Goal: Obtain resource: Download file/media

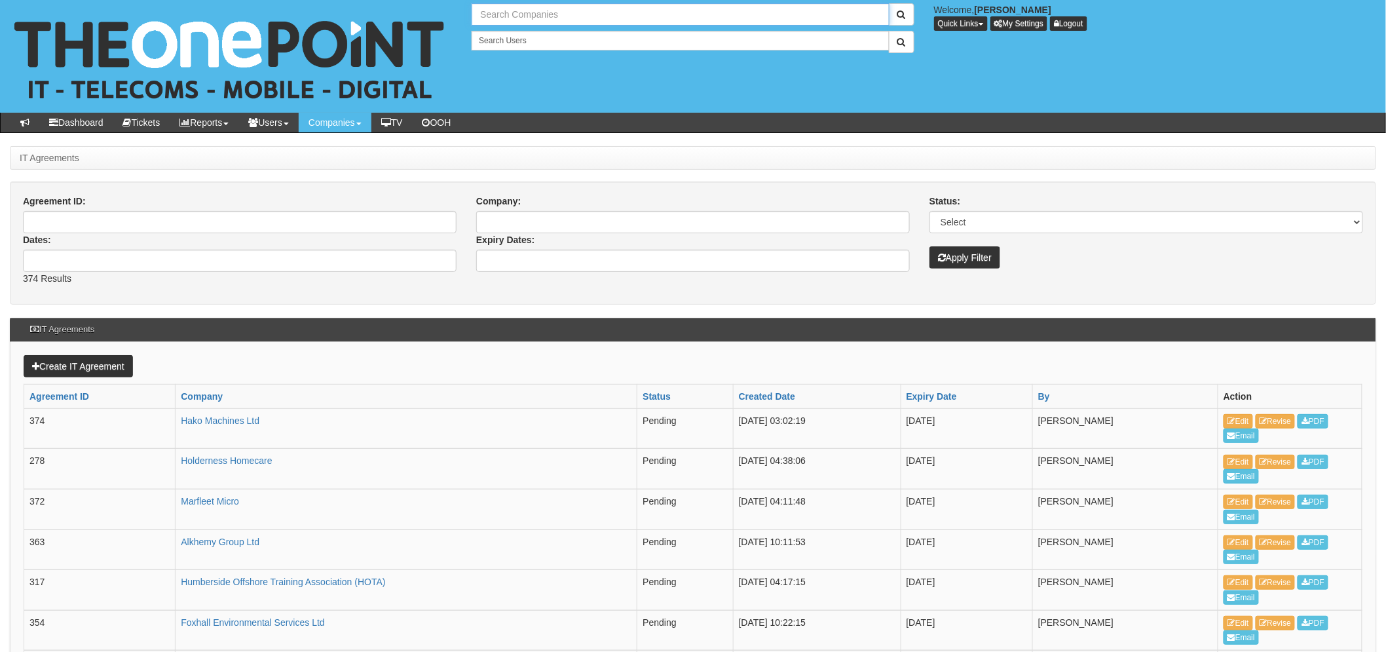
click at [498, 16] on input "text" at bounding box center [680, 14] width 417 height 22
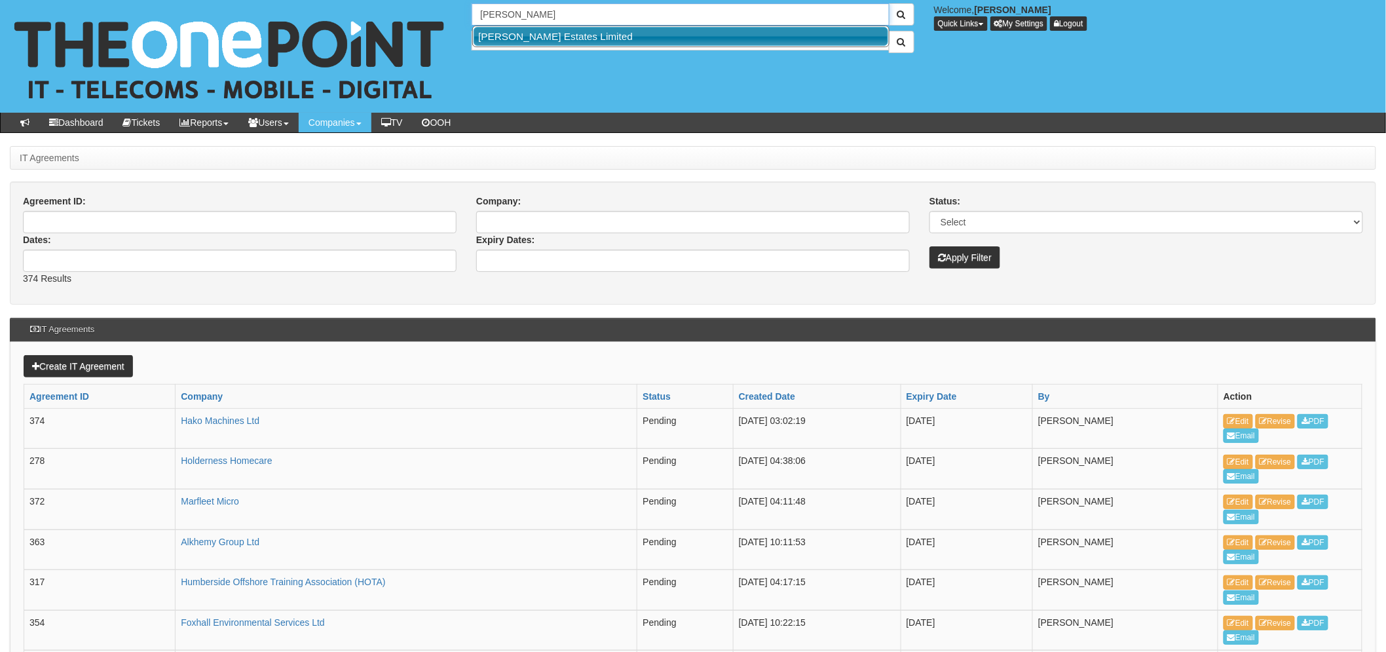
click at [553, 34] on link "Arnold White Estates Limited" at bounding box center [681, 36] width 415 height 19
type input "Arnold White Estates Limited"
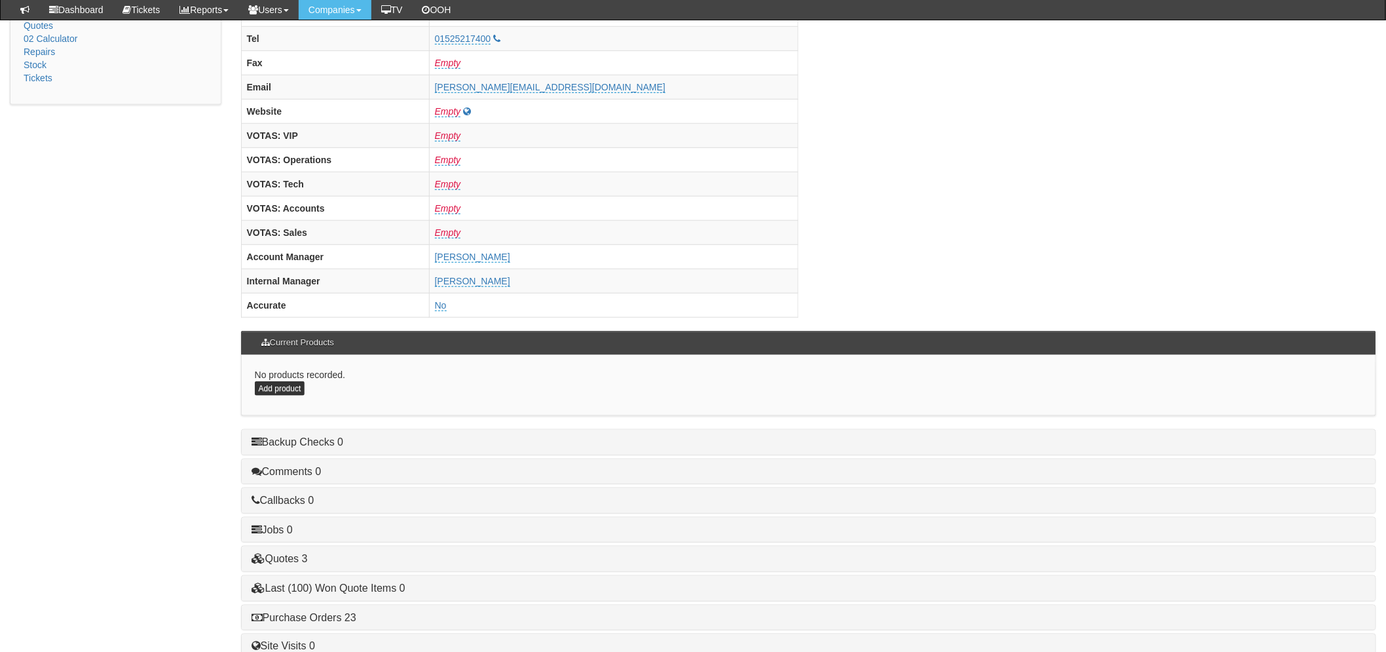
scroll to position [509, 0]
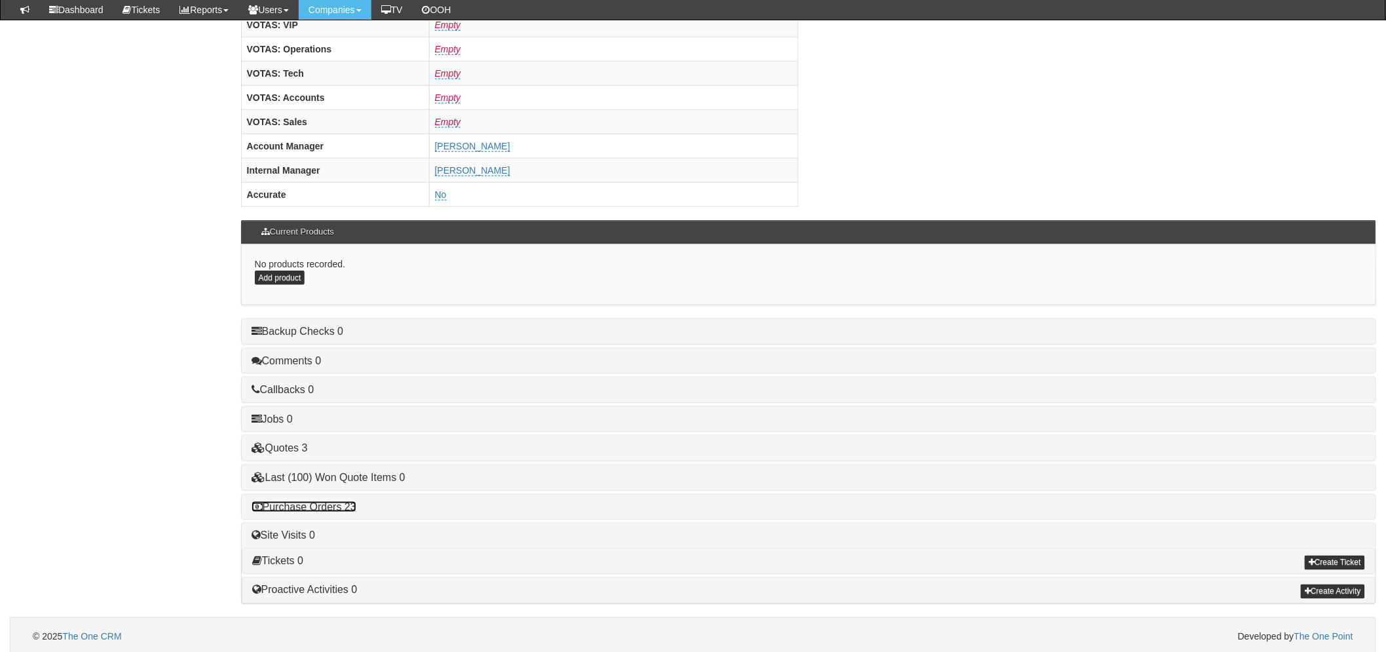
drag, startPoint x: 310, startPoint y: 505, endPoint x: 329, endPoint y: 502, distance: 19.8
click at [310, 505] on link "Purchase Orders 23" at bounding box center [304, 506] width 105 height 11
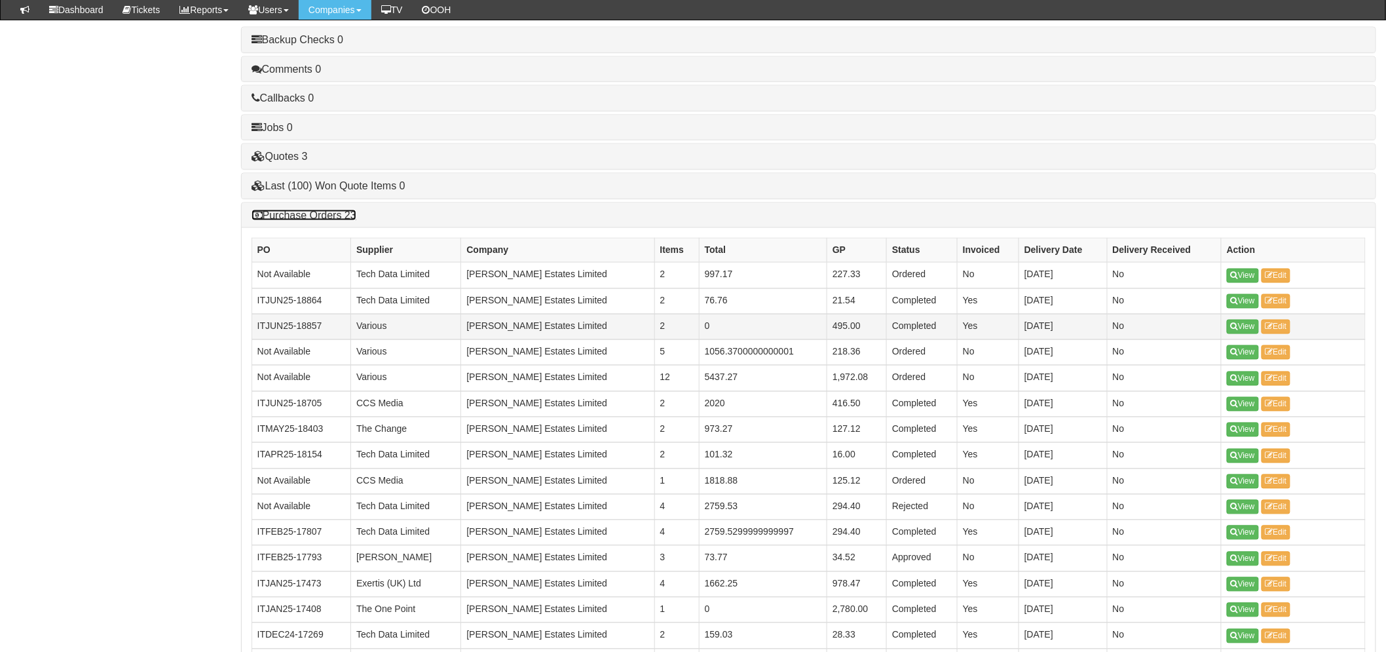
scroll to position [800, 0]
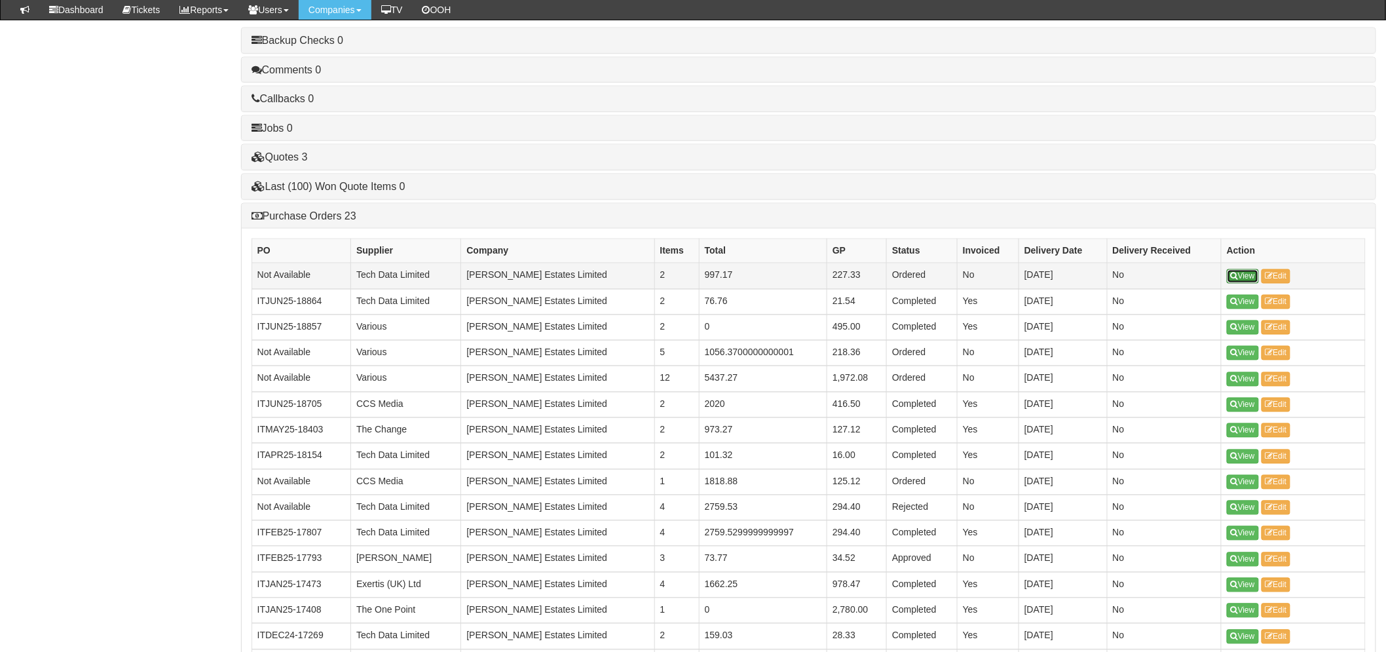
click at [1245, 272] on link "View" at bounding box center [1243, 276] width 32 height 14
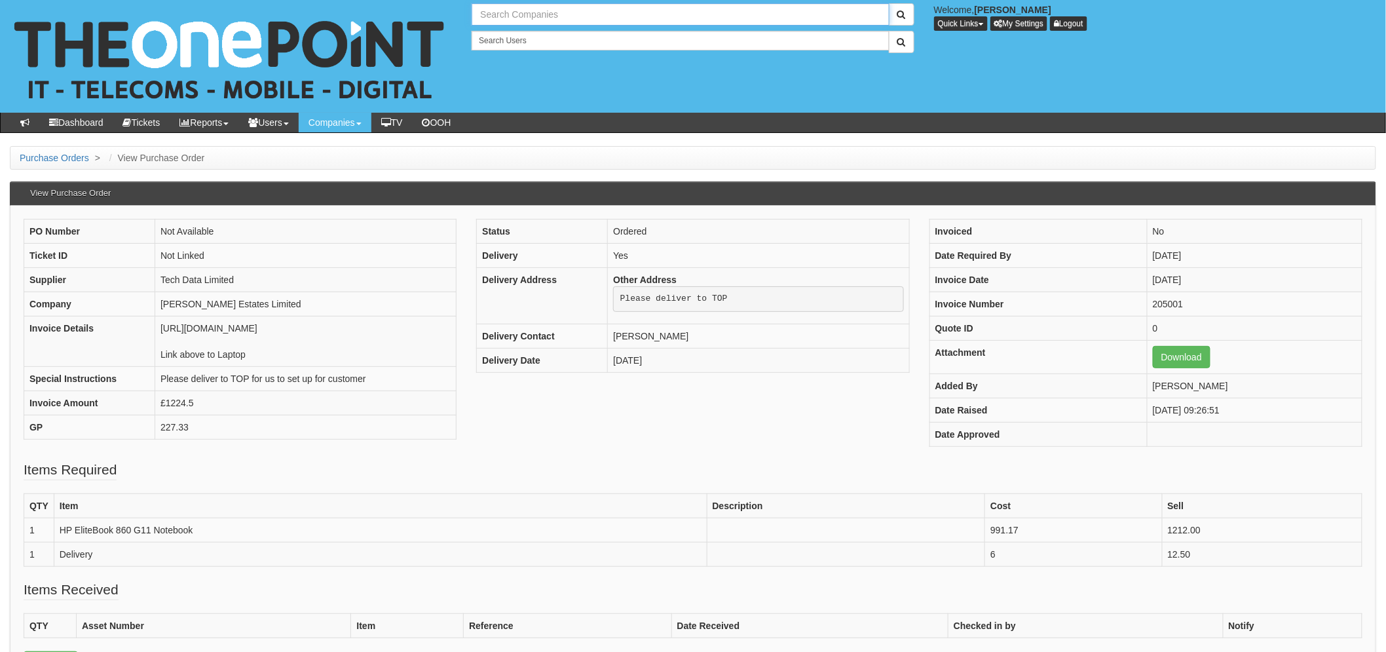
click at [495, 17] on input "text" at bounding box center [680, 14] width 417 height 22
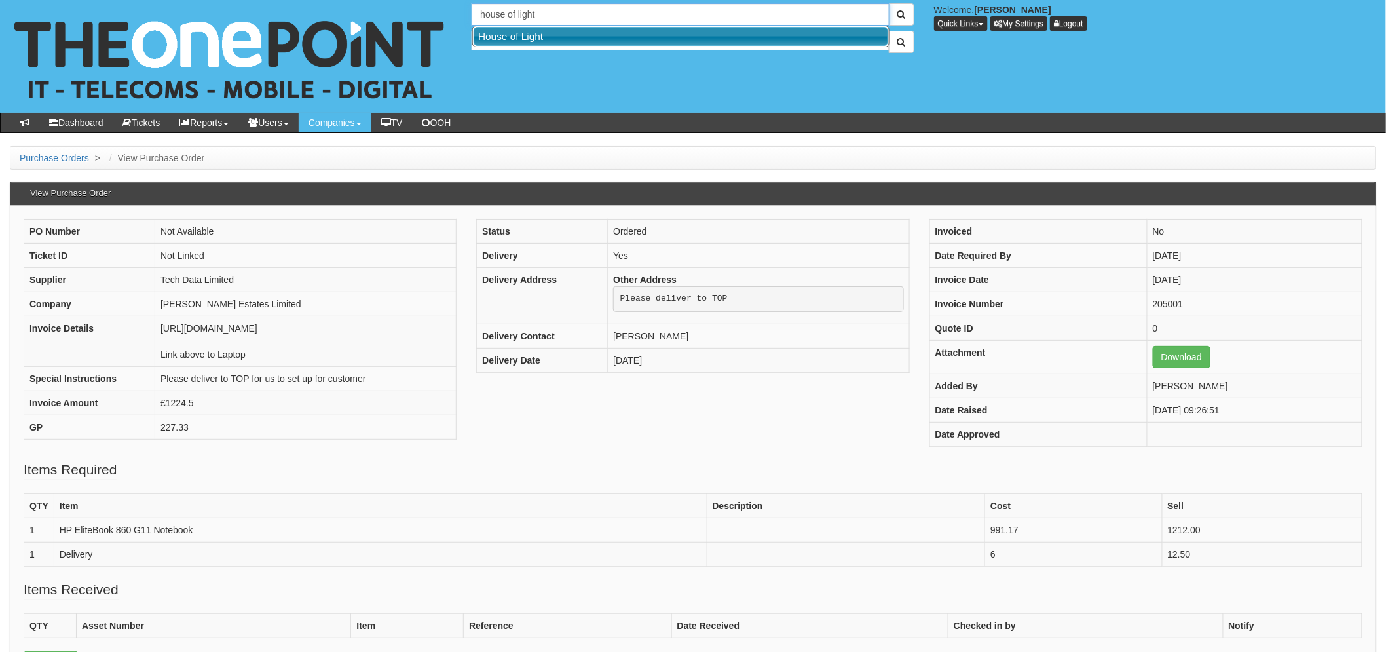
click at [523, 37] on link "House of Light" at bounding box center [681, 36] width 415 height 19
type input "House of Light"
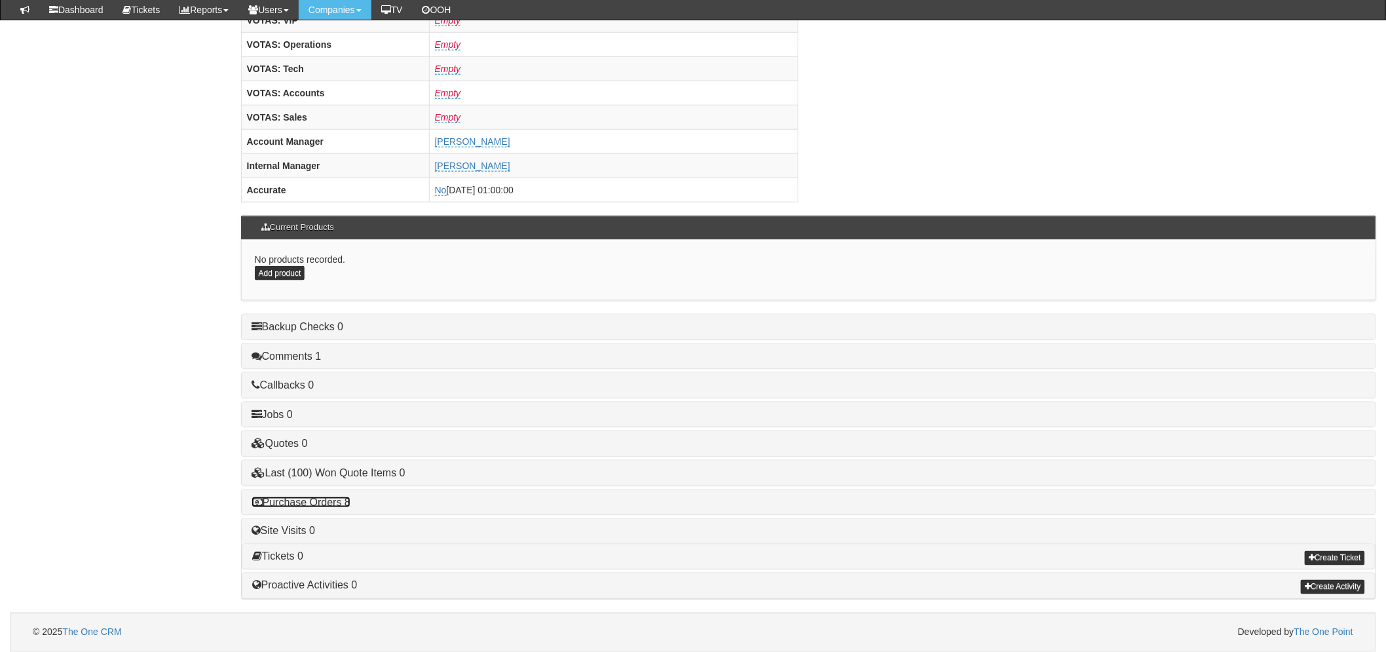
click at [341, 506] on link "Purchase Orders 8" at bounding box center [301, 502] width 99 height 11
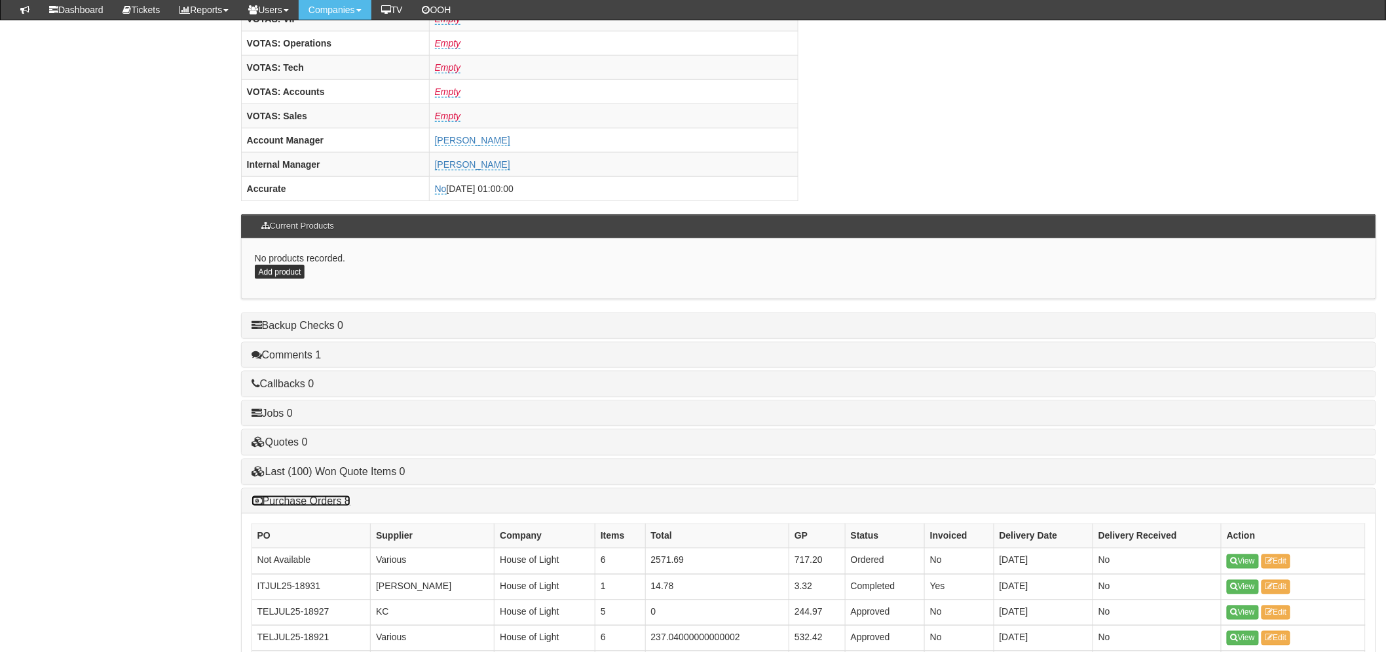
scroll to position [734, 0]
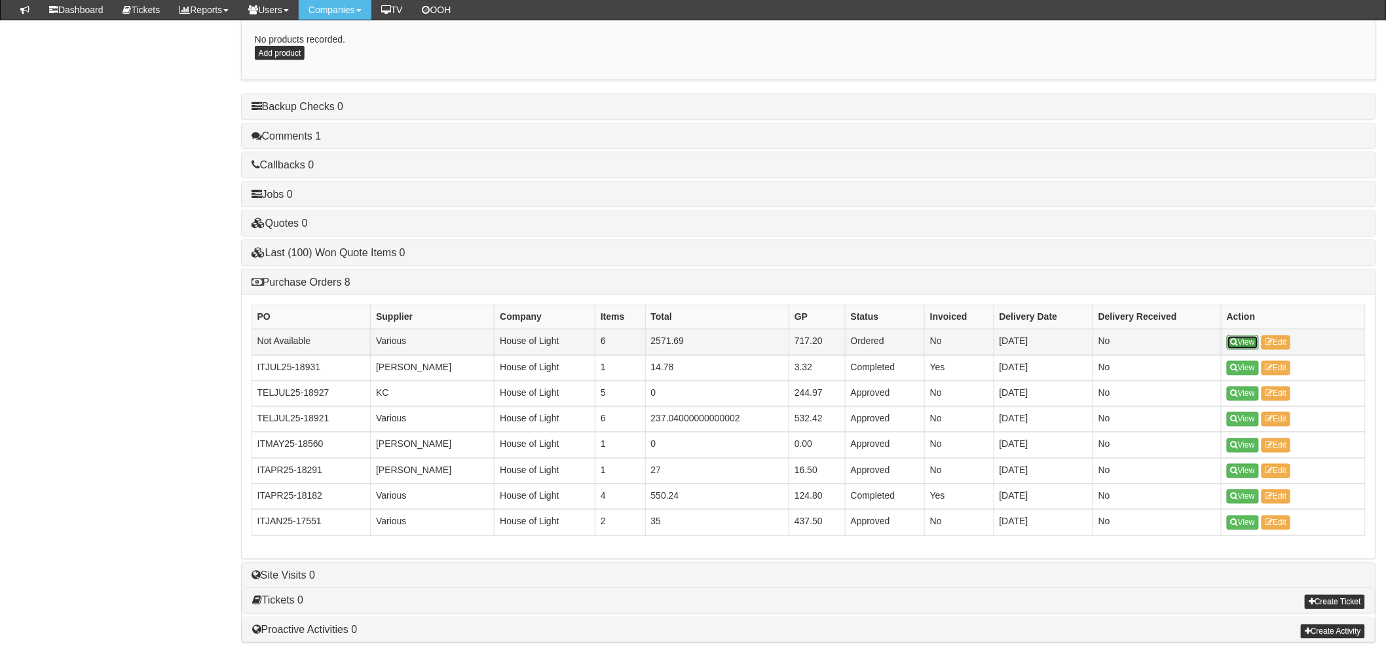
click at [1231, 341] on link "View" at bounding box center [1243, 342] width 32 height 14
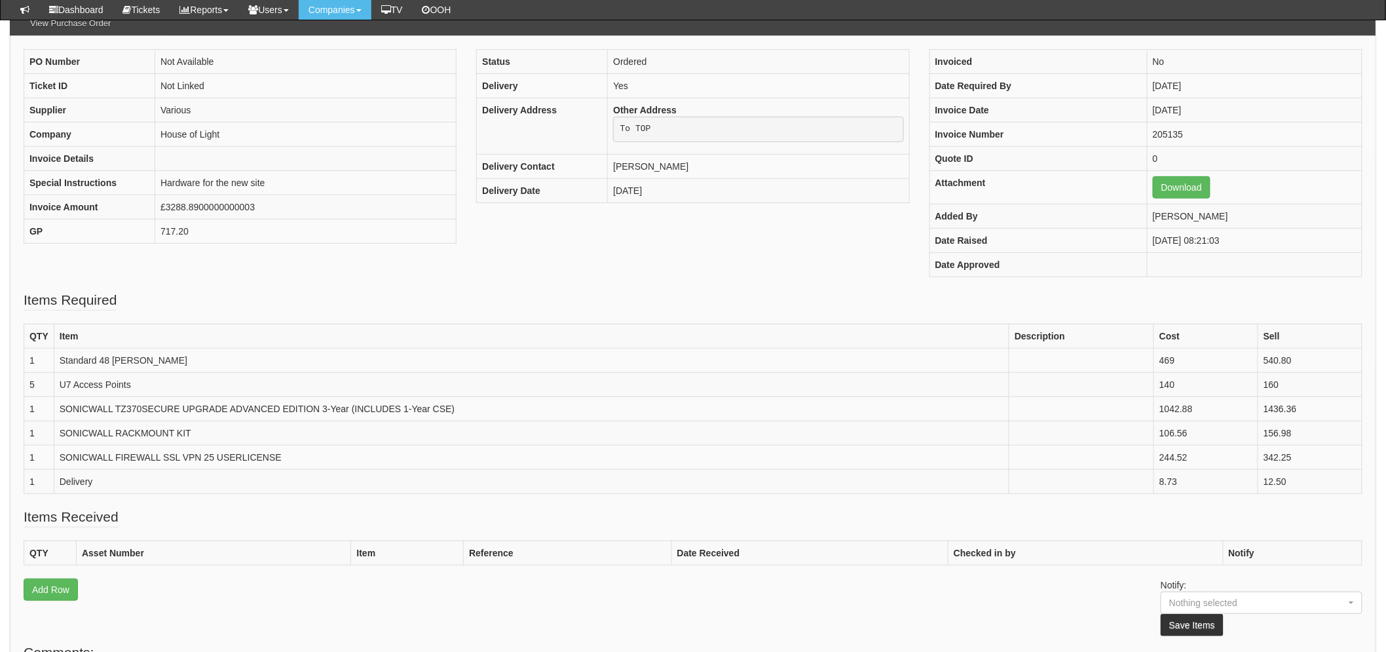
scroll to position [145, 0]
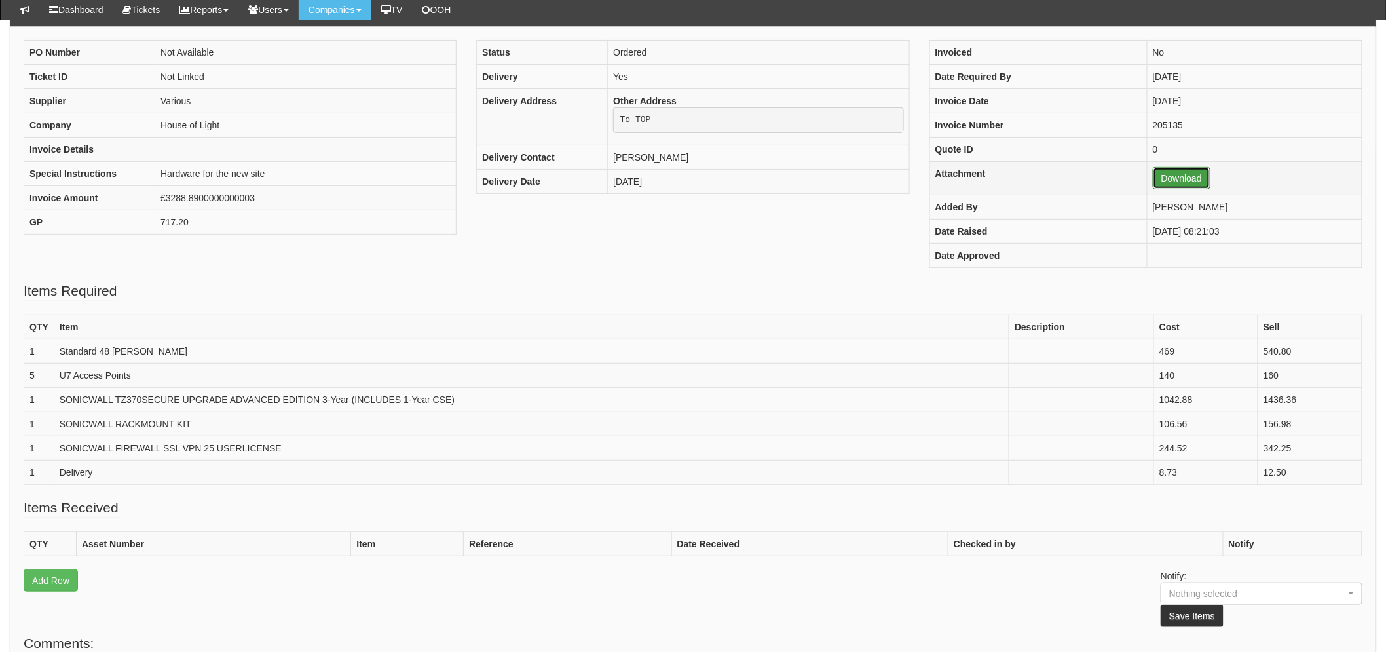
click at [1153, 171] on link "Download" at bounding box center [1182, 178] width 58 height 22
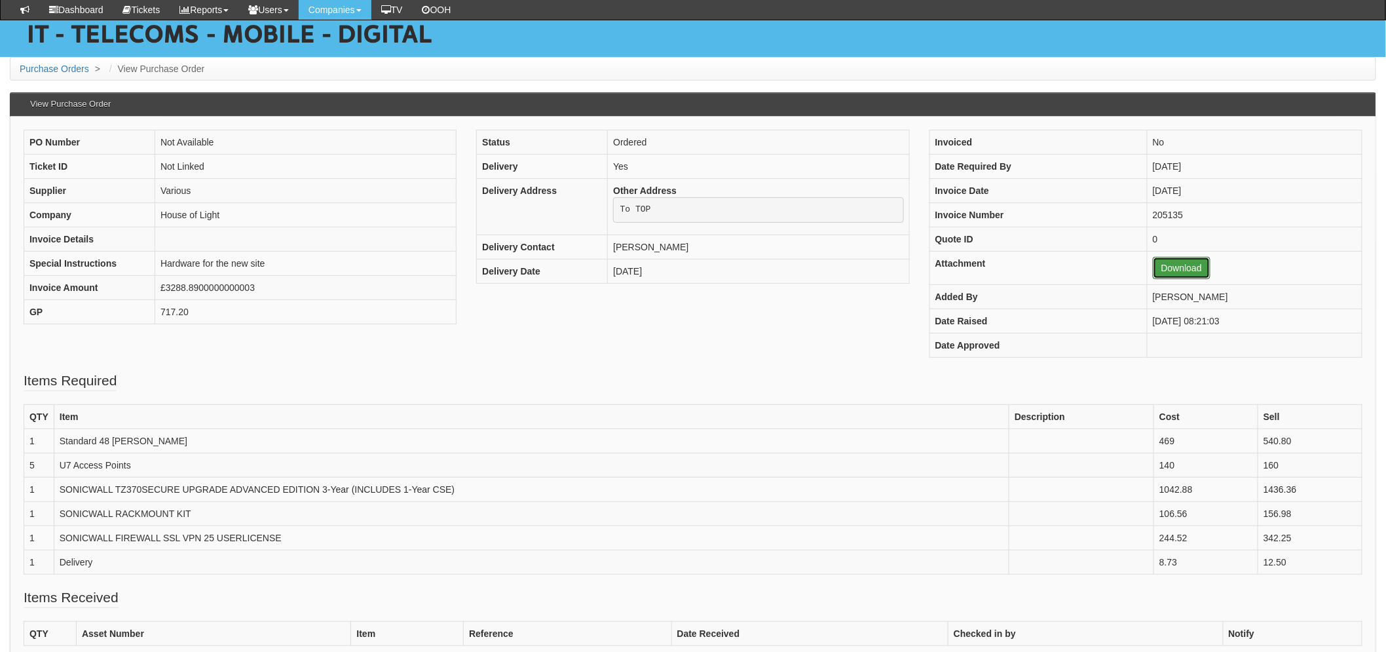
scroll to position [0, 0]
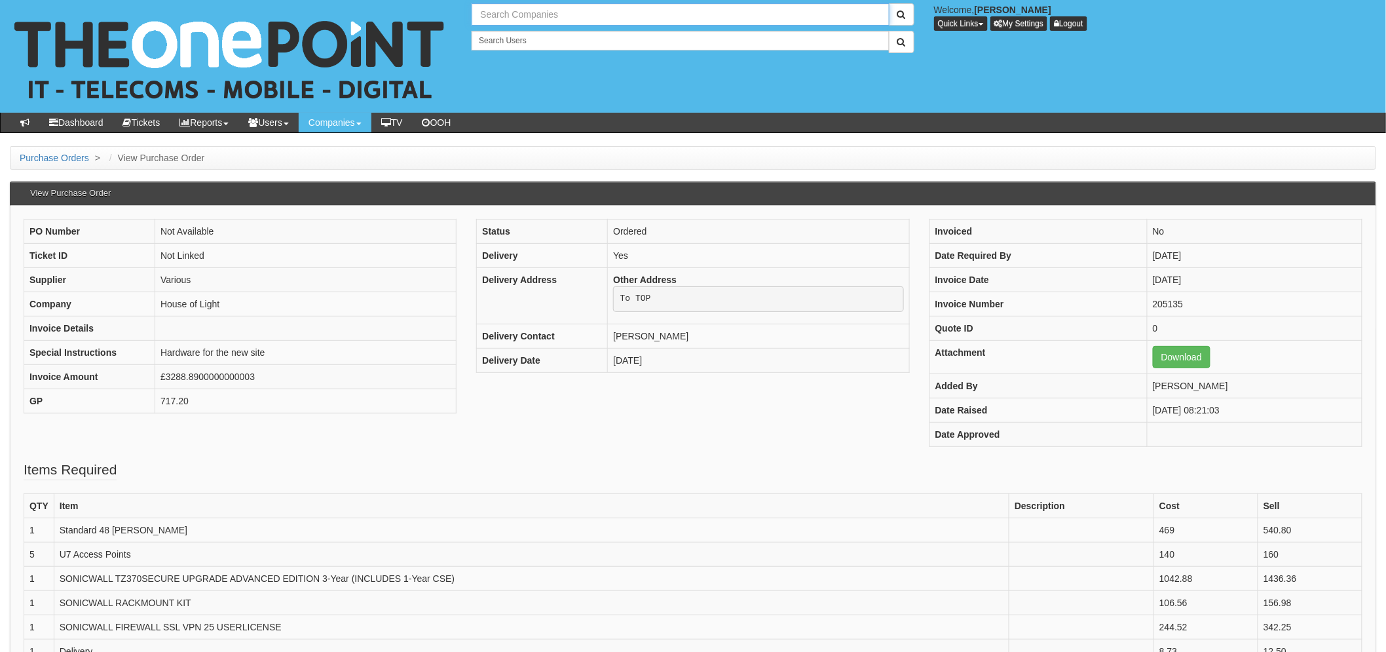
click at [525, 10] on input "text" at bounding box center [680, 14] width 417 height 22
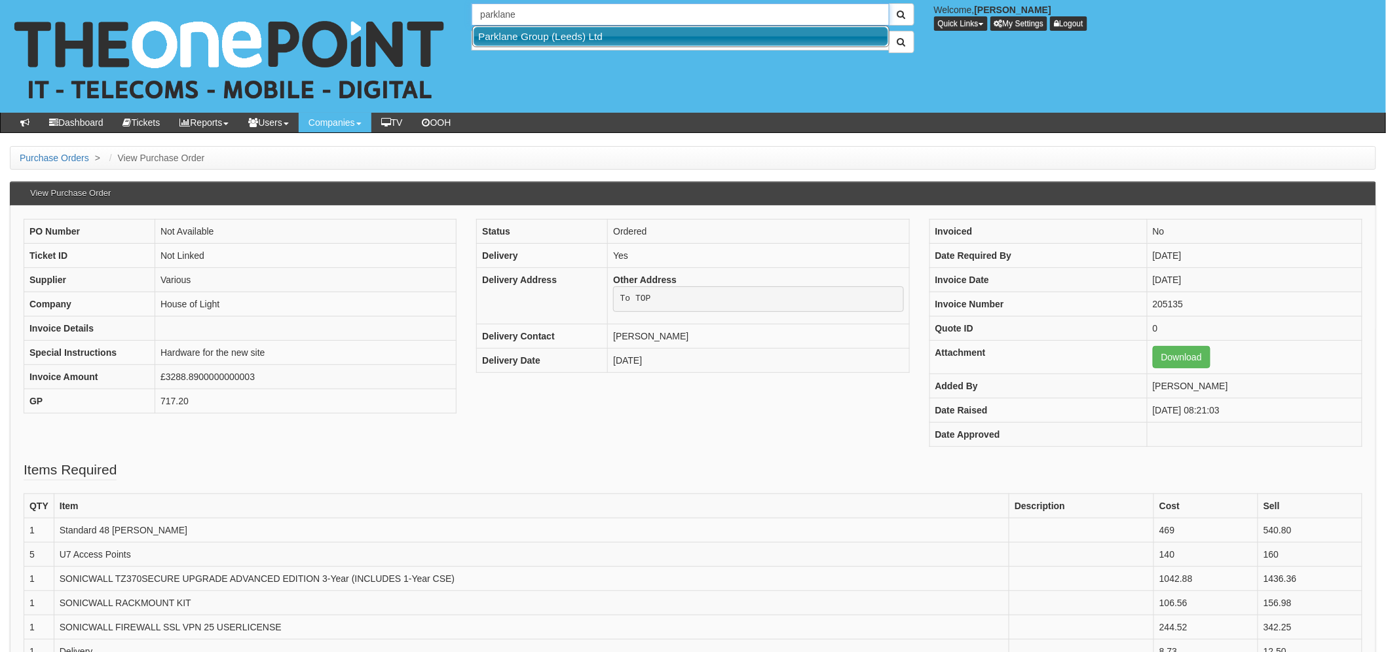
click at [508, 41] on link "Parklane Group (Leeds) Ltd" at bounding box center [681, 36] width 415 height 19
type input "Parklane Group (Leeds) Ltd"
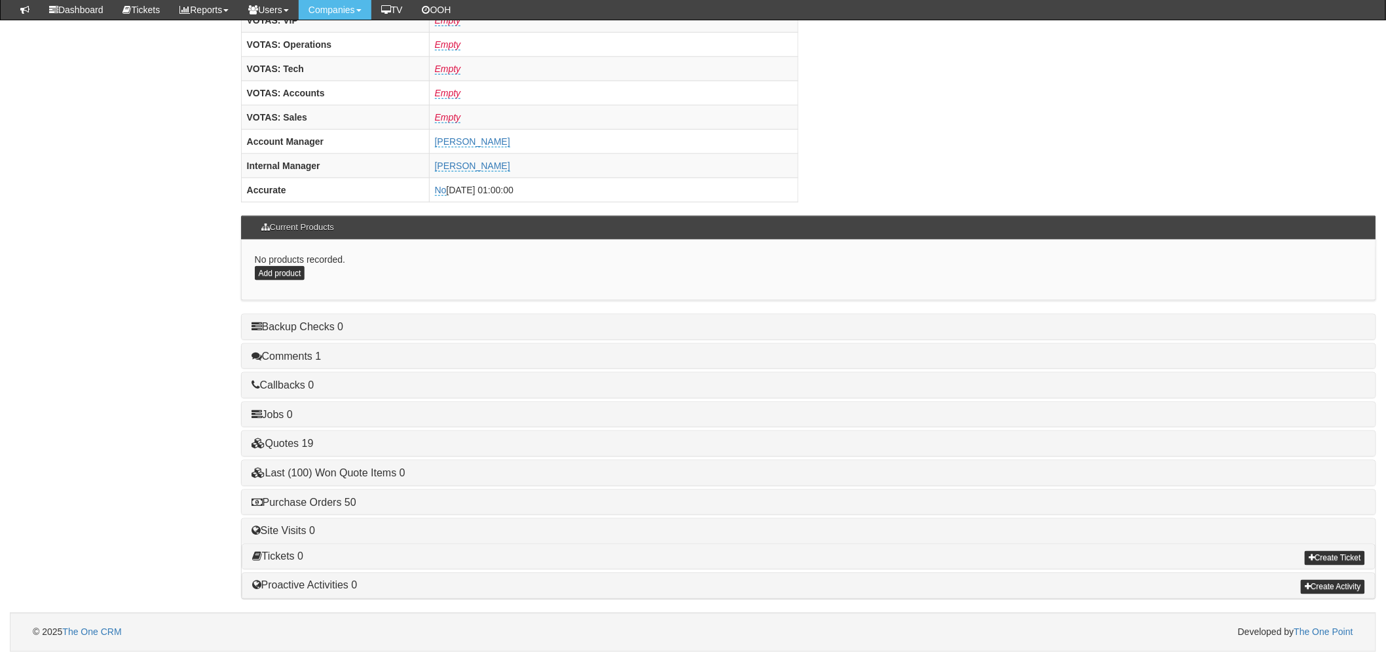
scroll to position [516, 0]
click at [333, 503] on link "Purchase Orders 50" at bounding box center [304, 502] width 105 height 11
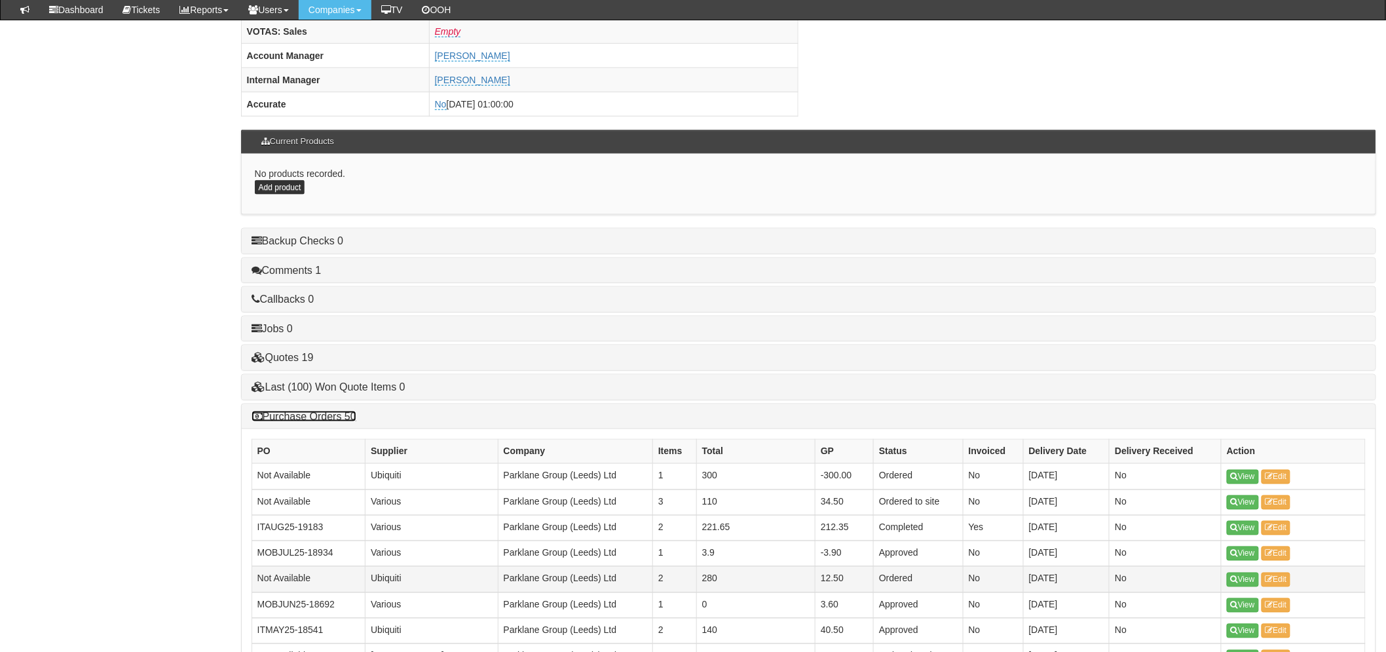
scroll to position [807, 0]
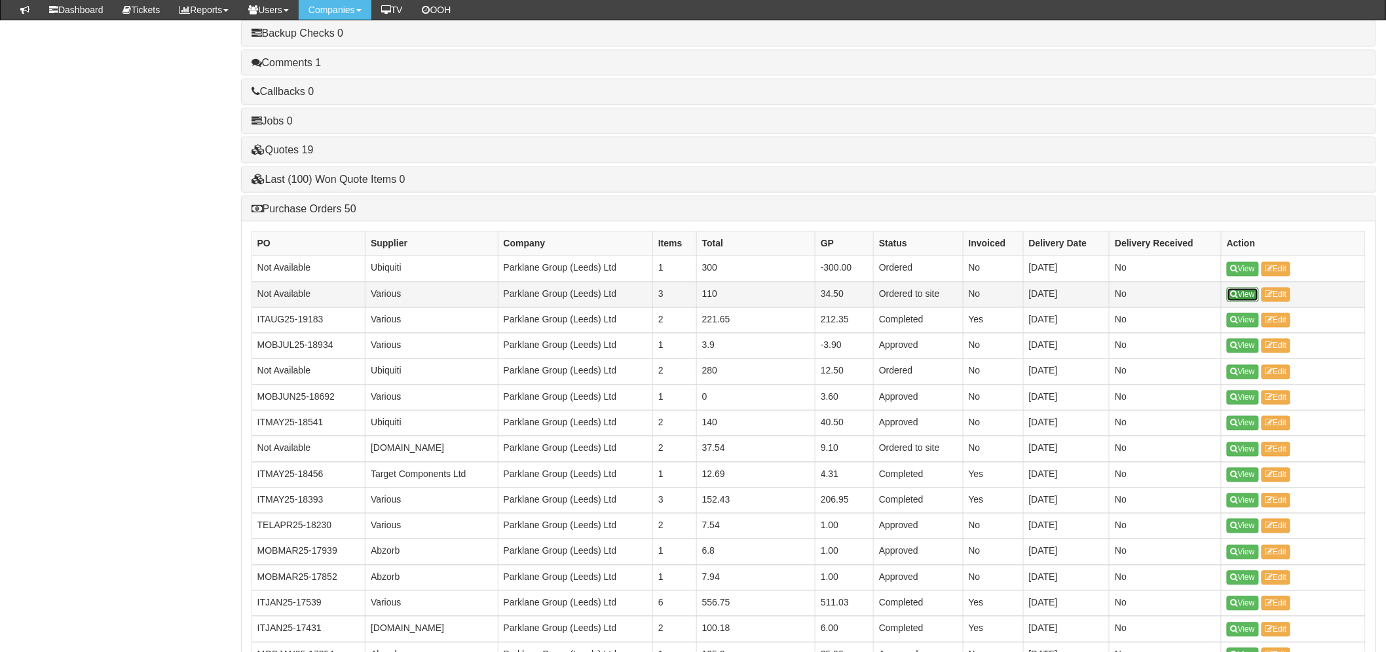
click at [1240, 295] on link "View" at bounding box center [1243, 295] width 32 height 14
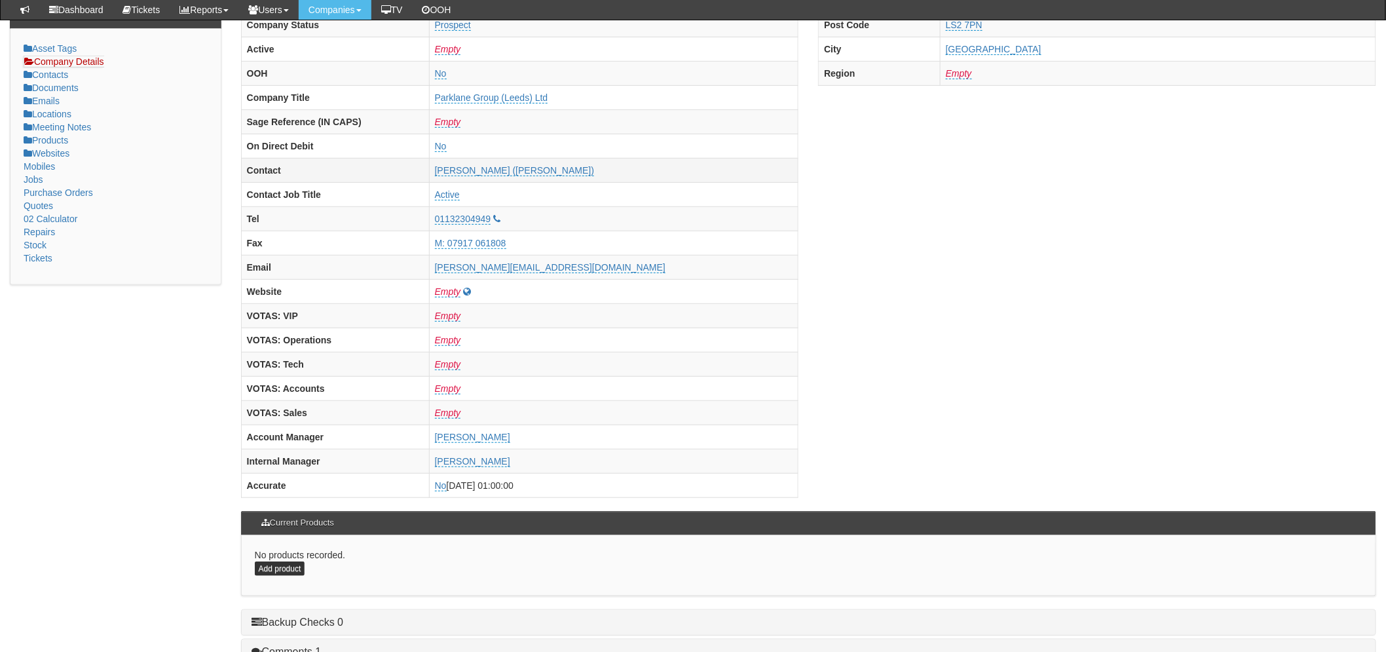
scroll to position [509, 0]
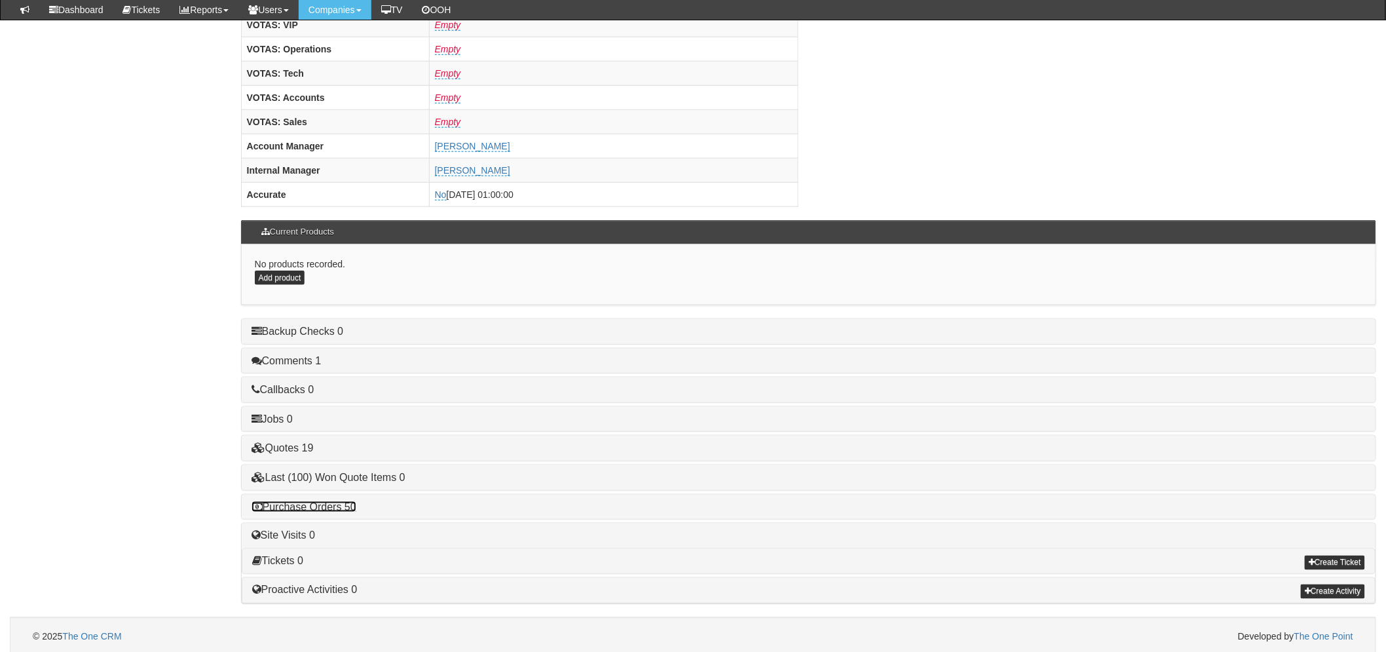
click at [319, 512] on link "Purchase Orders 50" at bounding box center [304, 506] width 105 height 11
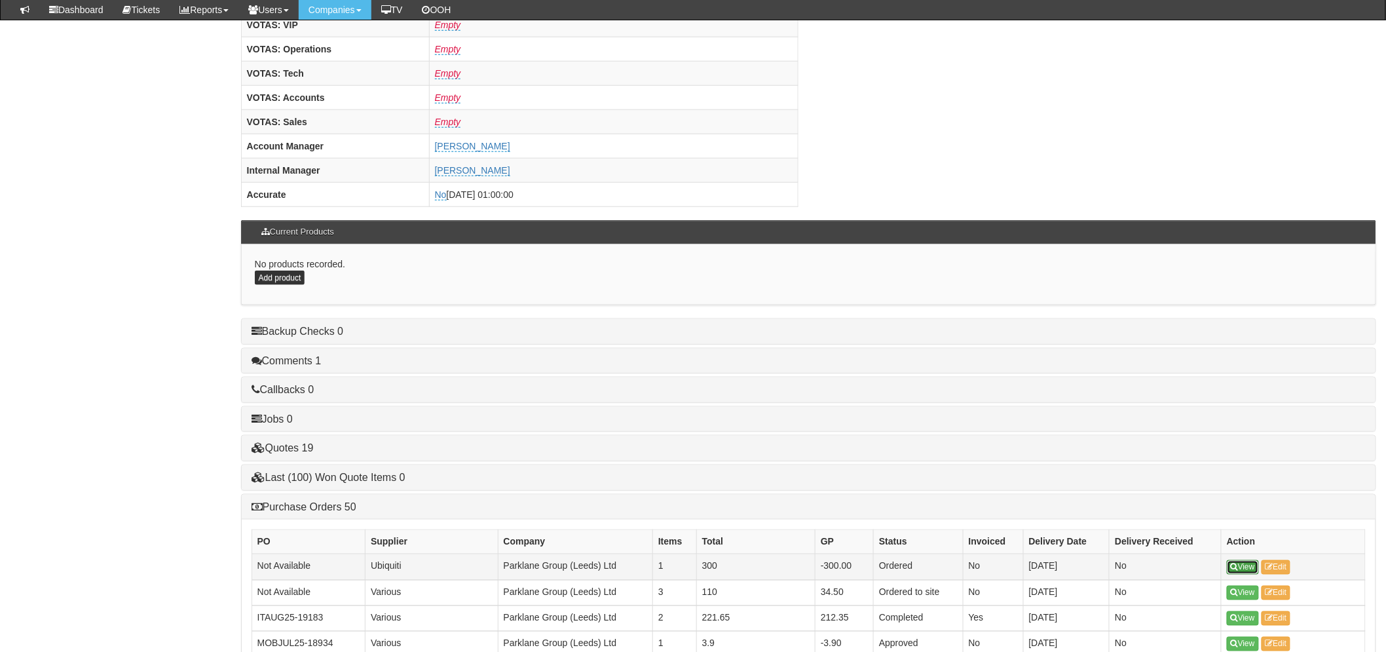
click at [1235, 561] on link "View" at bounding box center [1243, 567] width 32 height 14
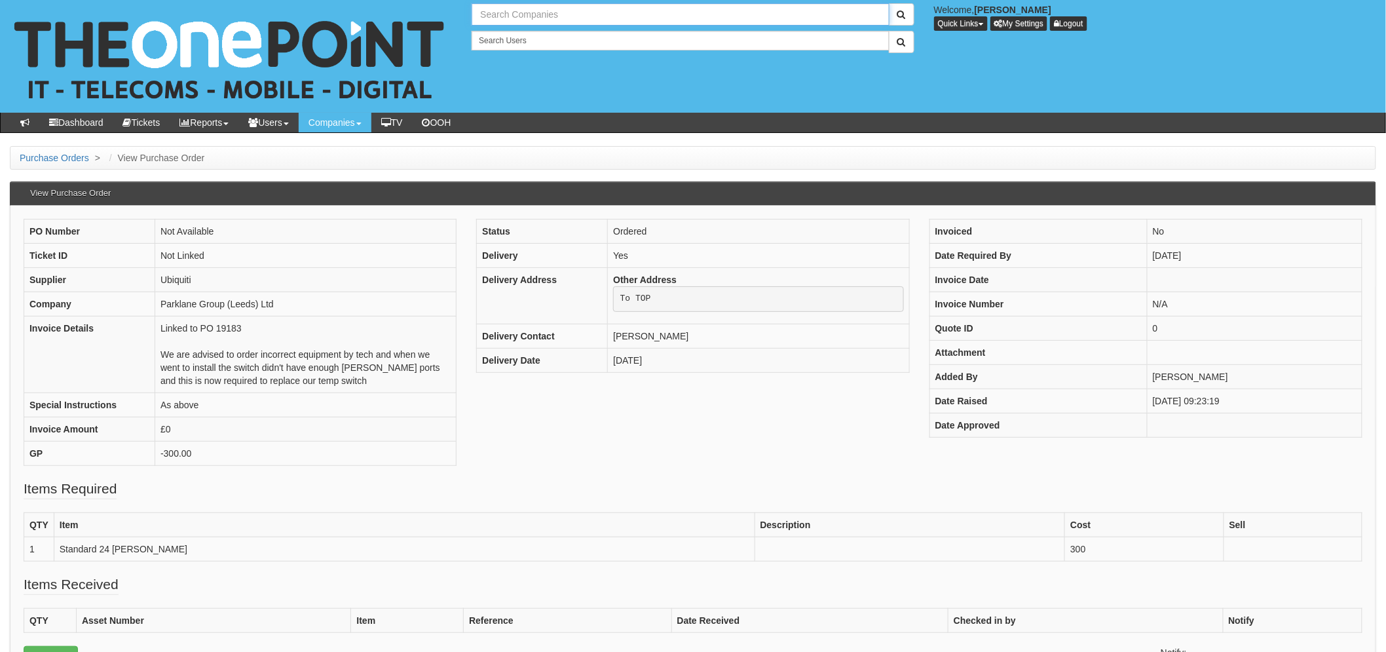
click at [568, 18] on input "text" at bounding box center [680, 14] width 417 height 22
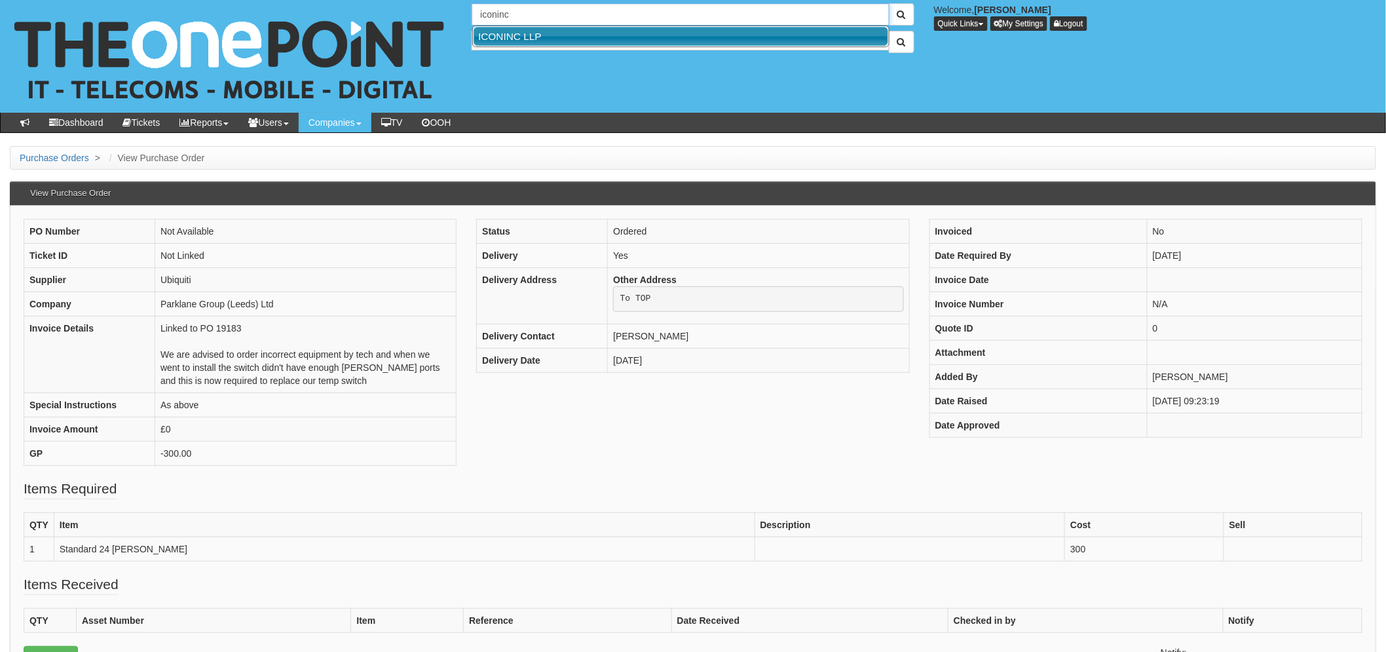
click at [576, 37] on link "ICONINC LLP" at bounding box center [681, 36] width 415 height 19
type input "ICONINC LLP"
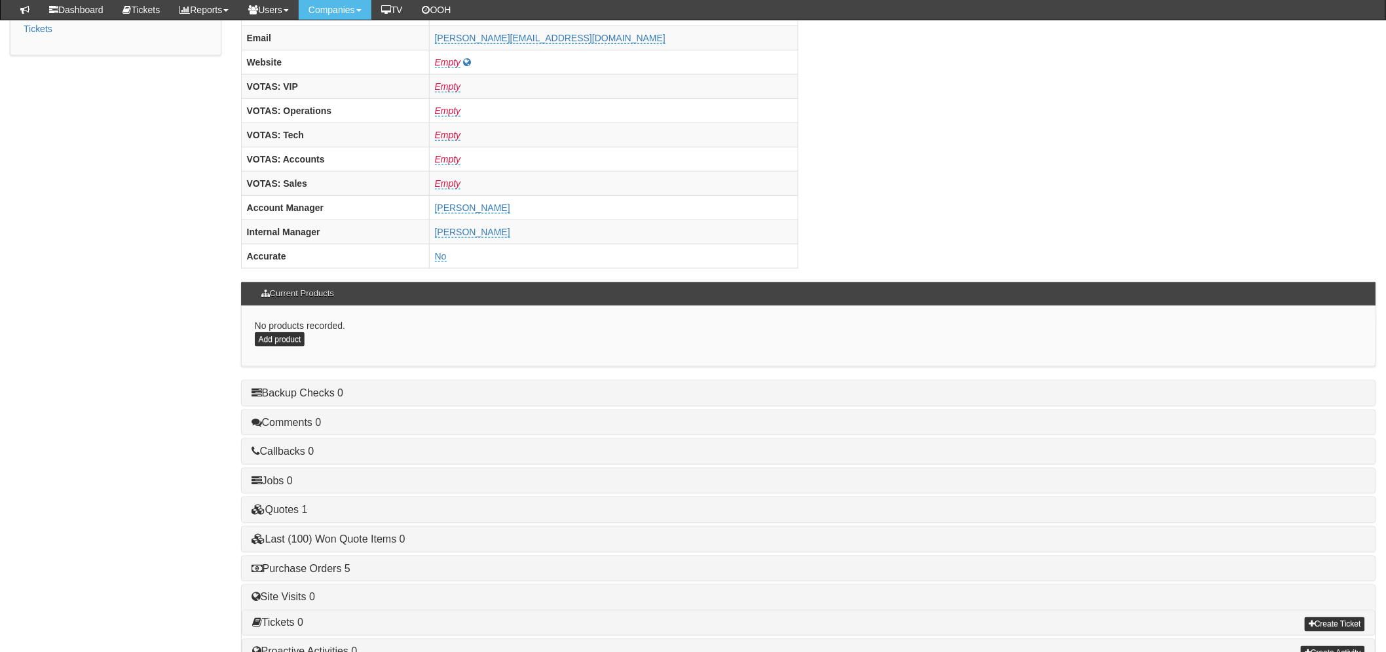
scroll to position [516, 0]
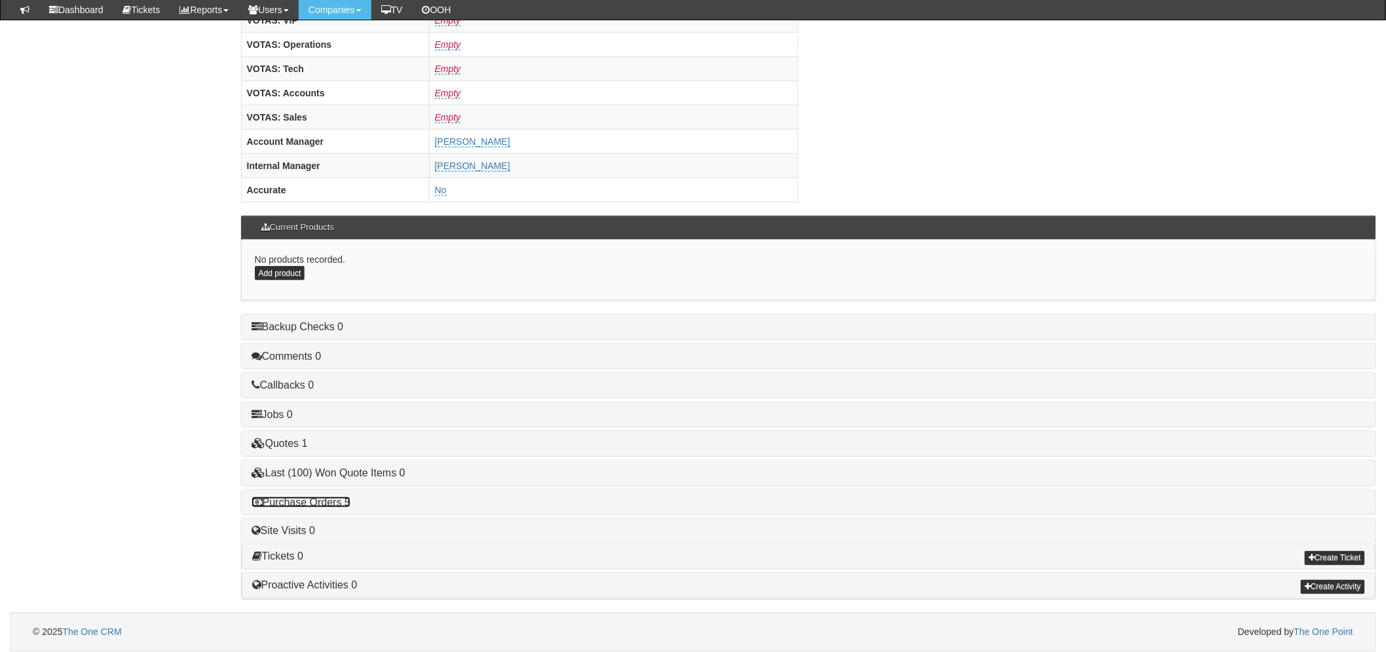
click at [293, 502] on link "Purchase Orders 5" at bounding box center [301, 502] width 99 height 11
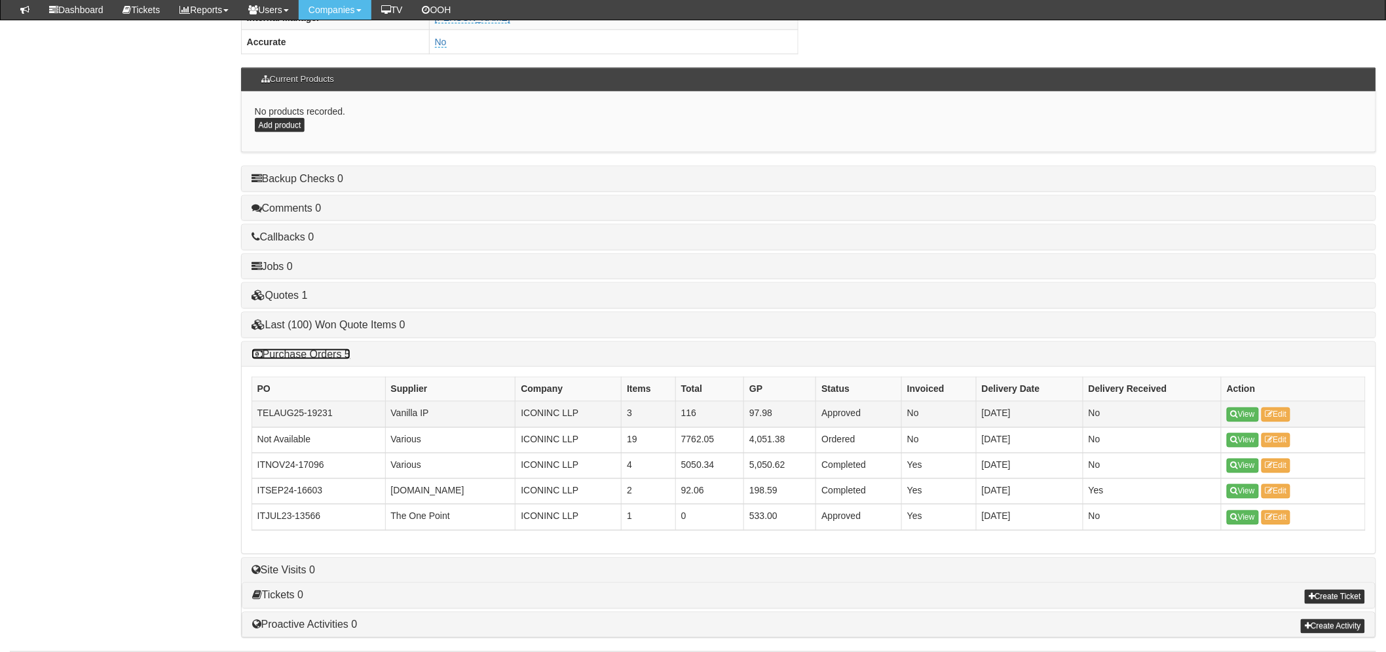
scroll to position [660, 0]
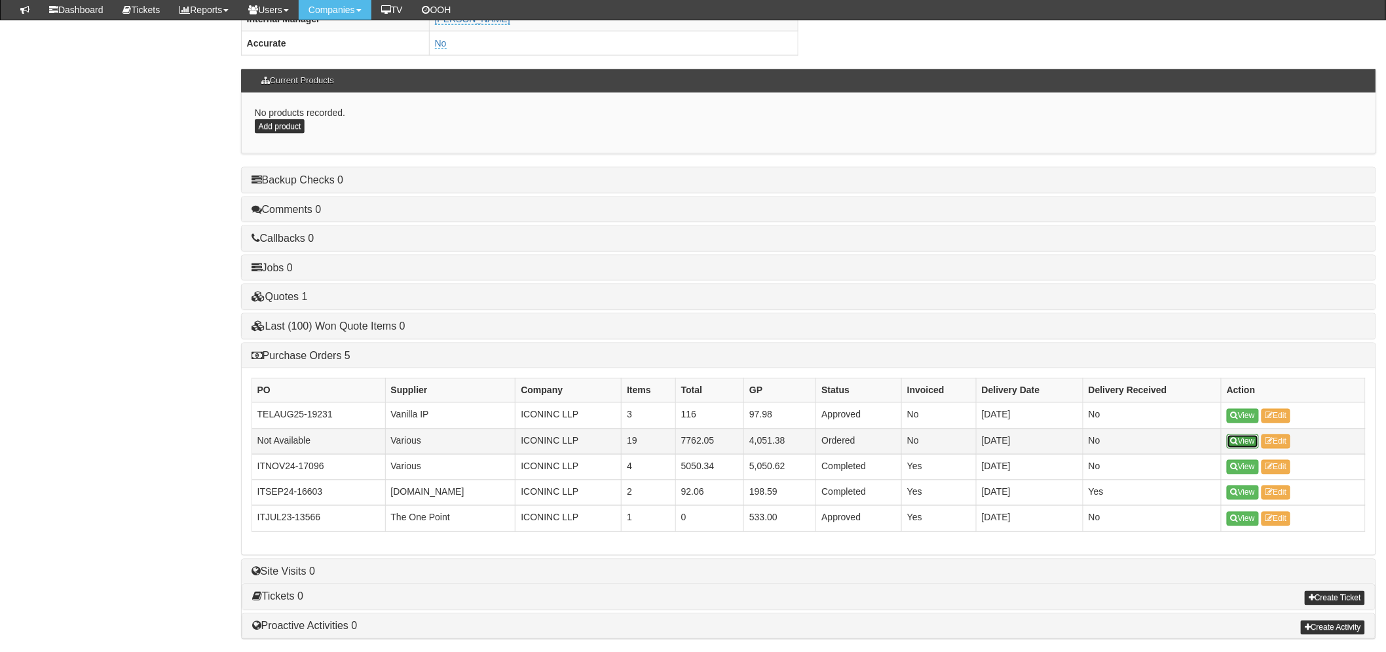
click at [1241, 440] on link "View" at bounding box center [1243, 441] width 32 height 14
